Goal: Find specific page/section: Find specific page/section

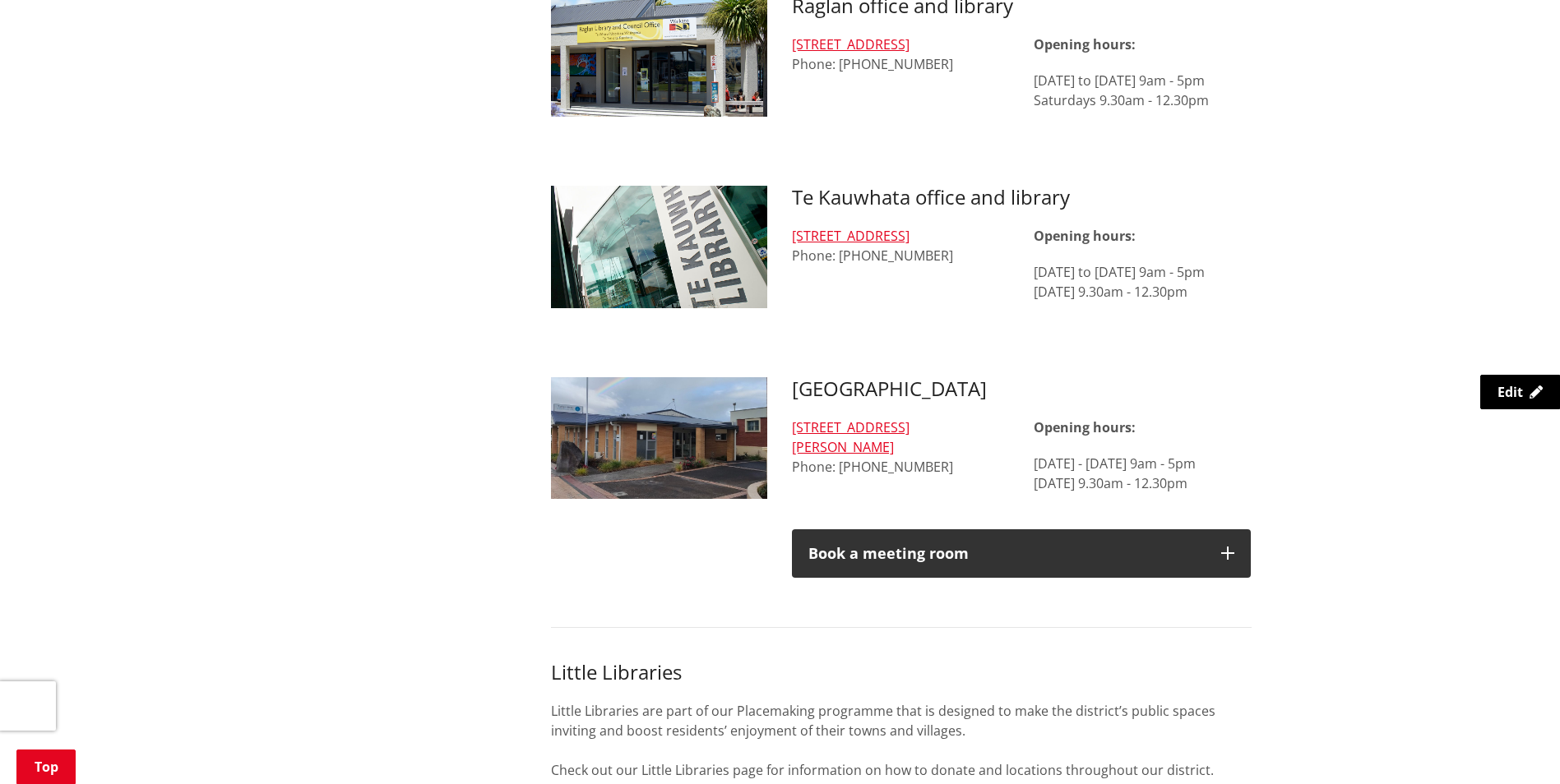
scroll to position [1726, 0]
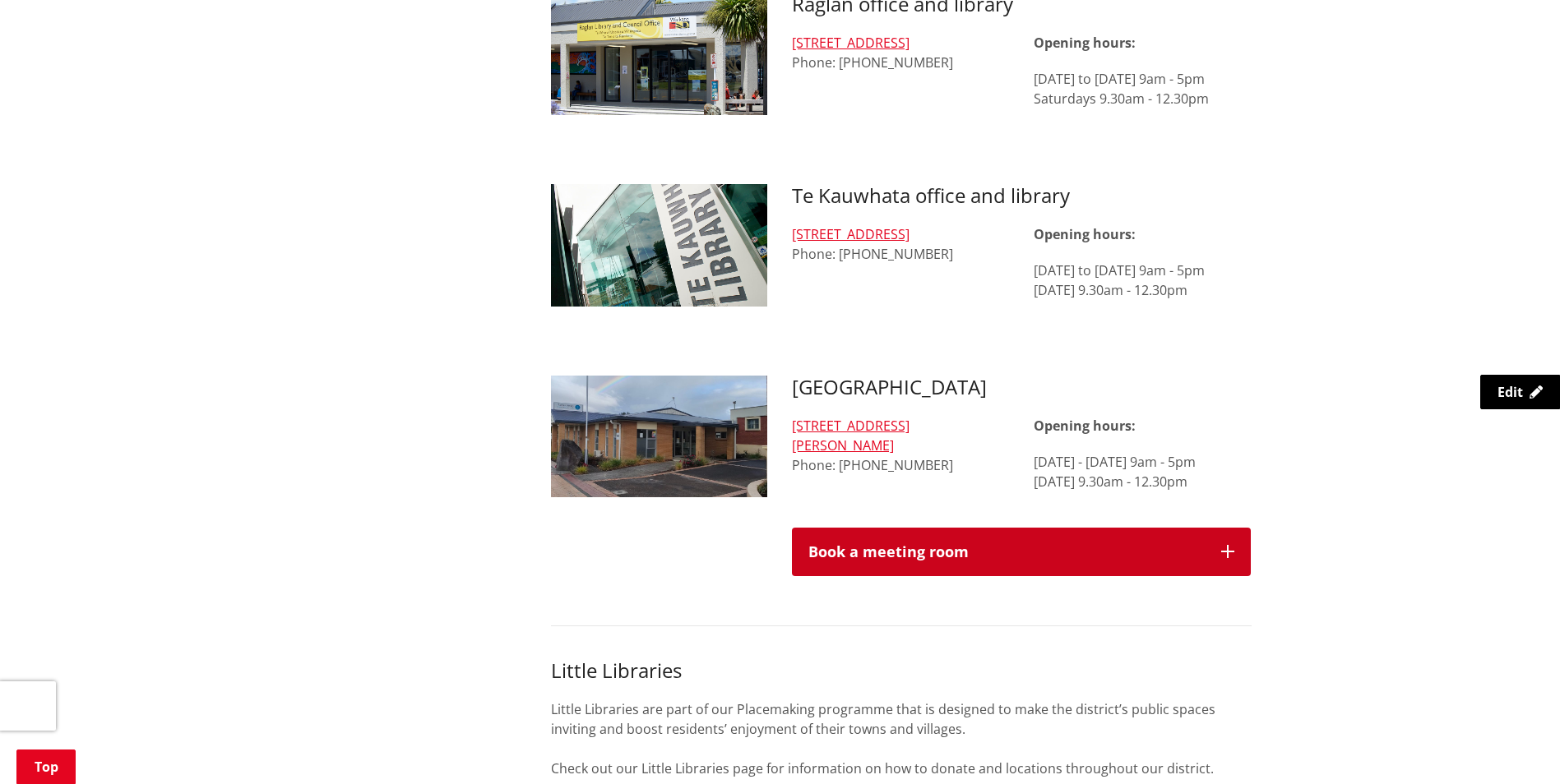
click at [1233, 545] on icon "button" at bounding box center [1227, 551] width 13 height 13
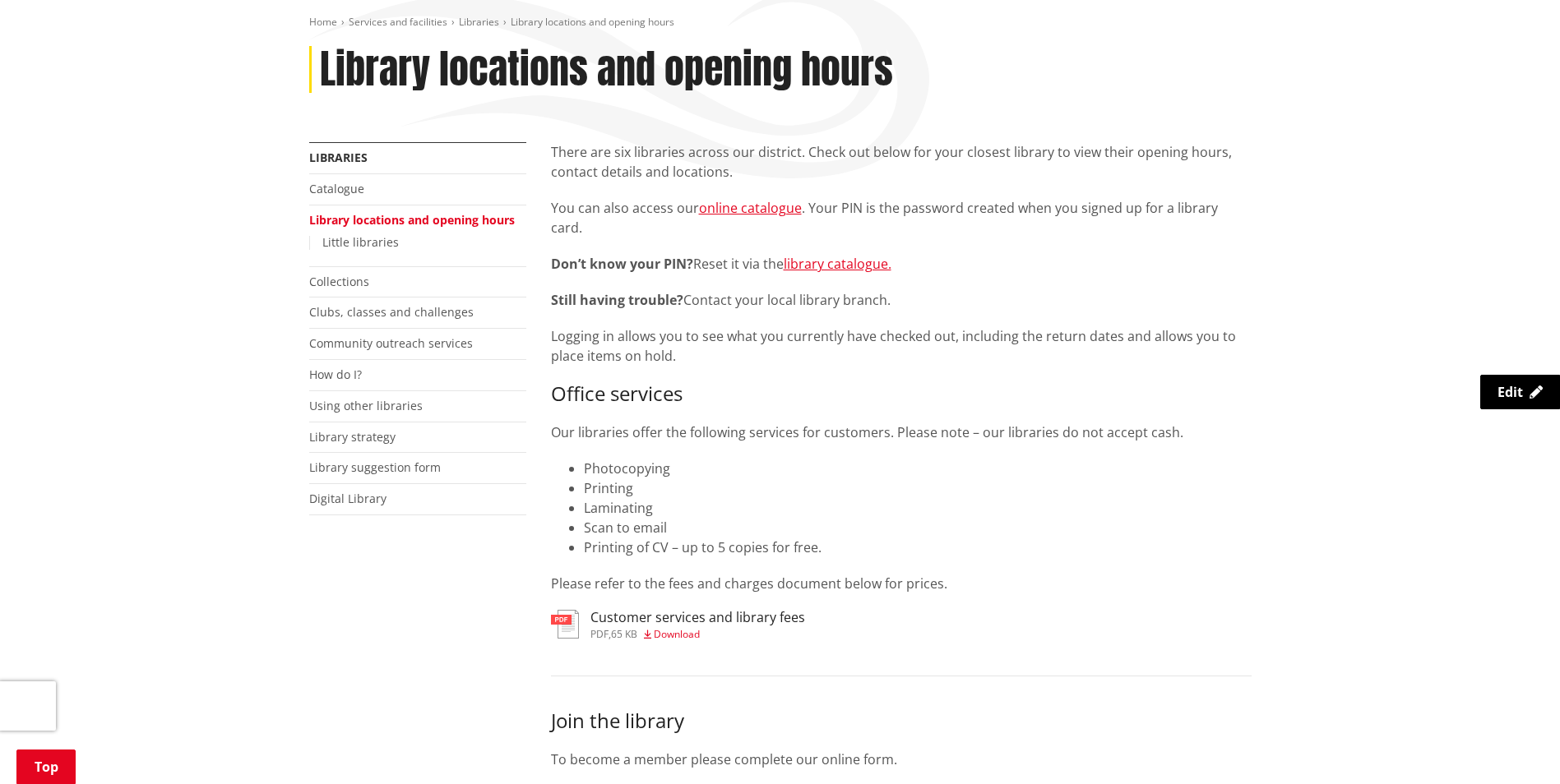
scroll to position [164, 0]
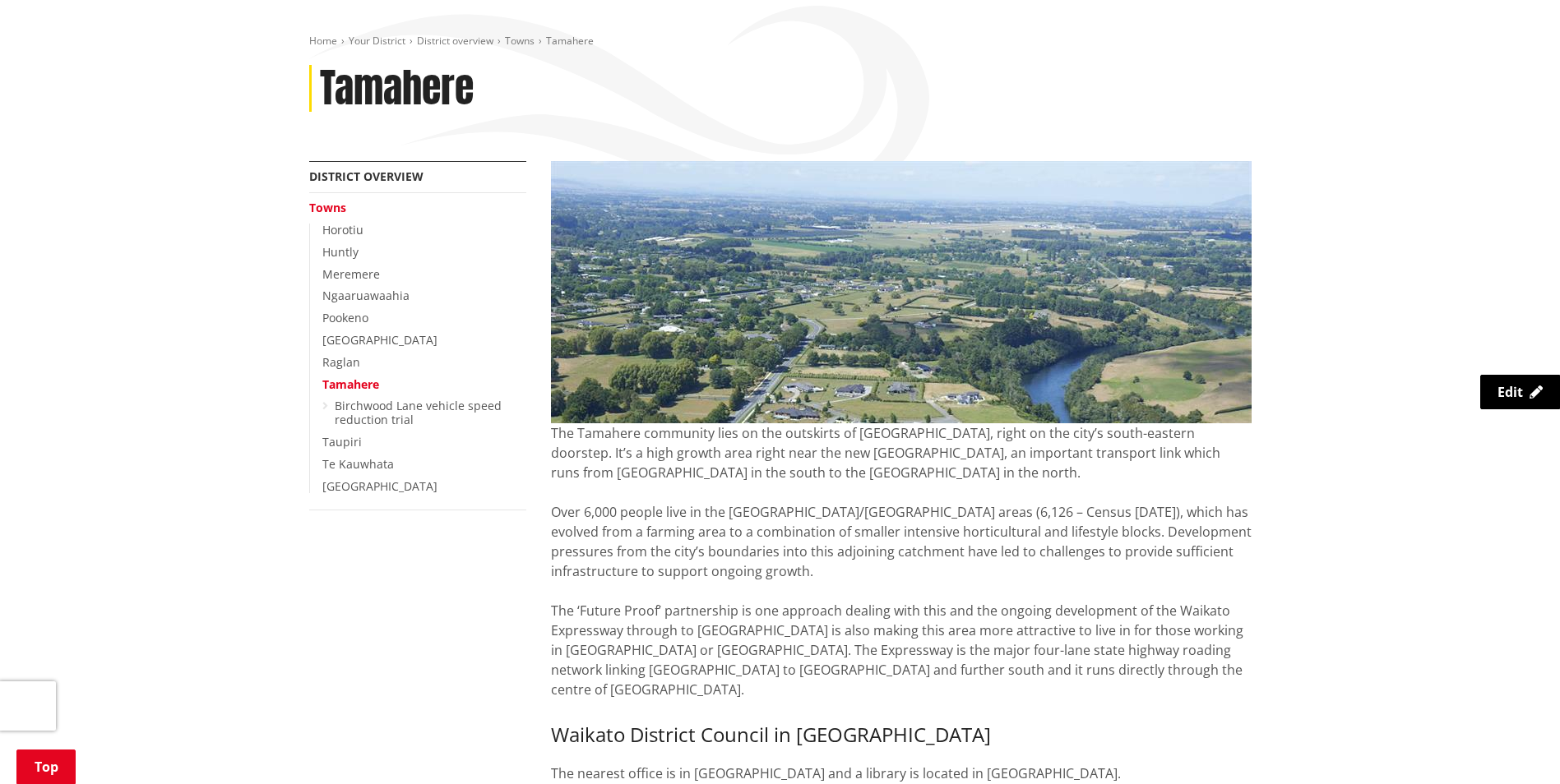
scroll to position [82, 0]
